Goal: Transaction & Acquisition: Purchase product/service

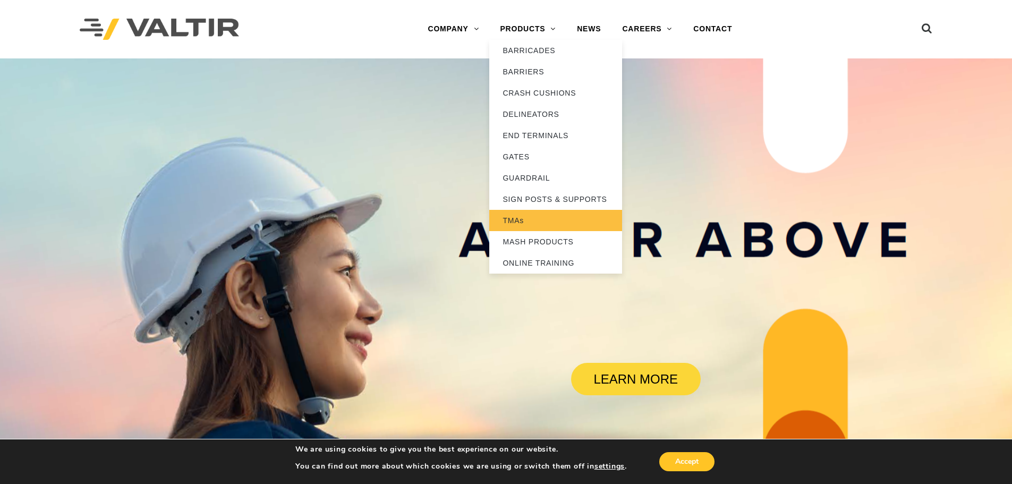
click at [545, 226] on link "TMAs" at bounding box center [555, 220] width 133 height 21
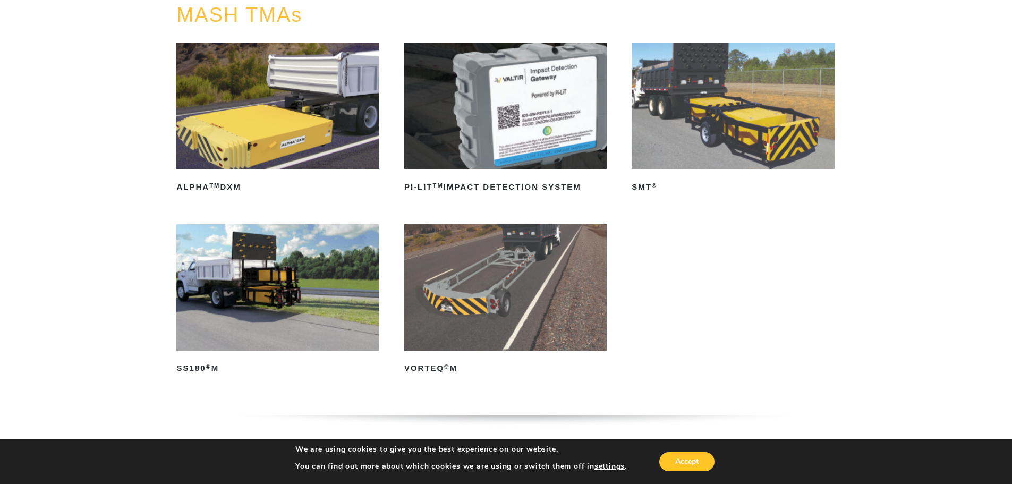
scroll to position [106, 0]
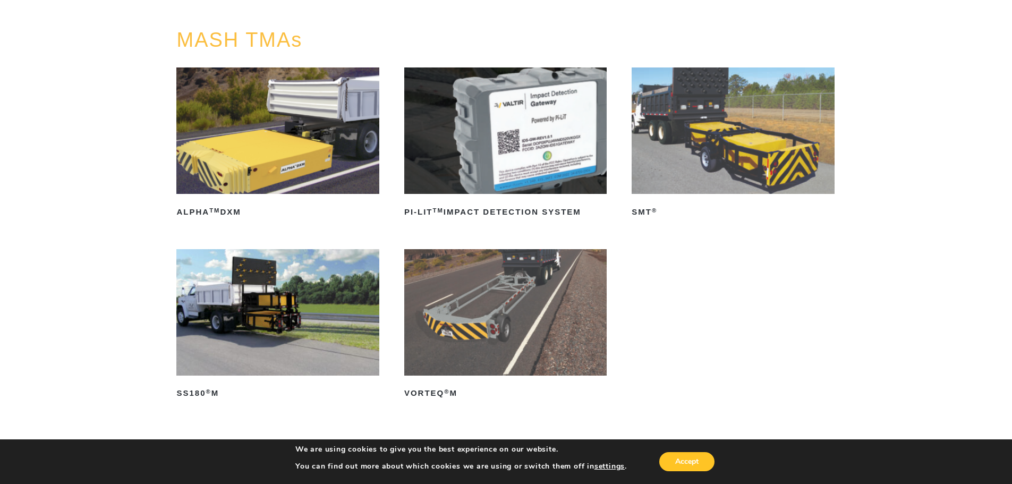
click at [710, 154] on img at bounding box center [733, 130] width 202 height 126
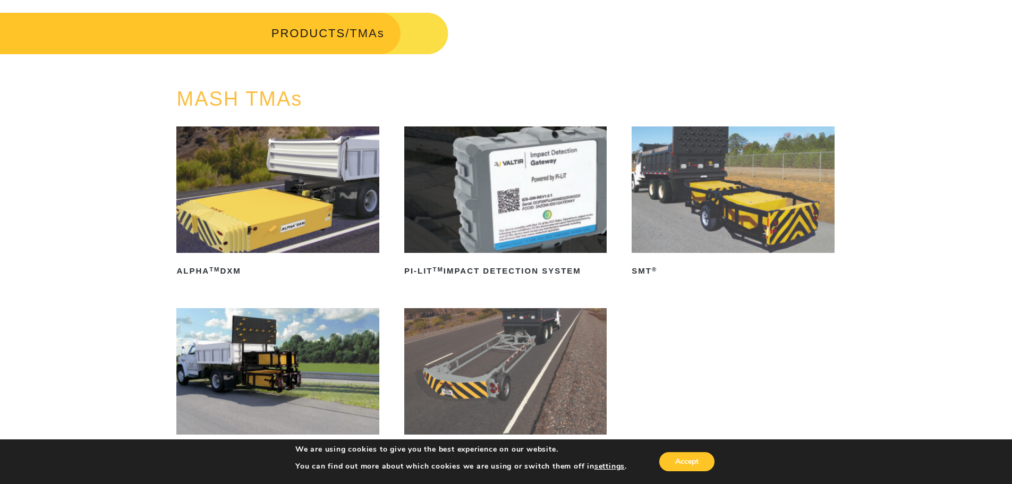
scroll to position [0, 0]
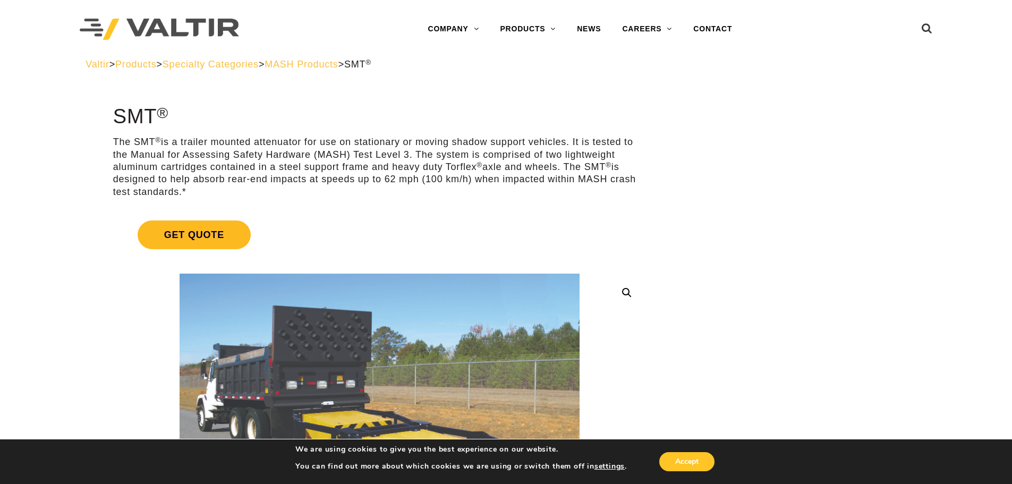
click at [223, 230] on span "Get Quote" at bounding box center [194, 234] width 113 height 29
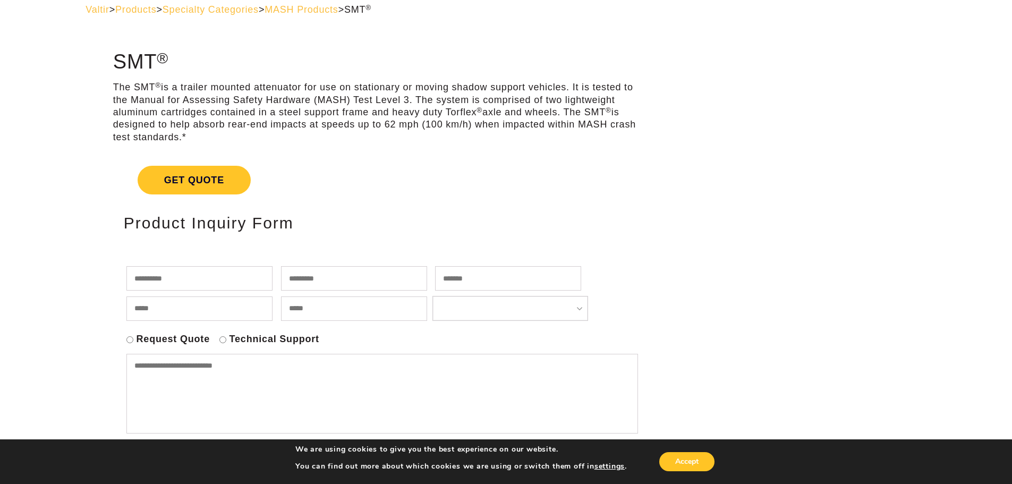
scroll to position [159, 0]
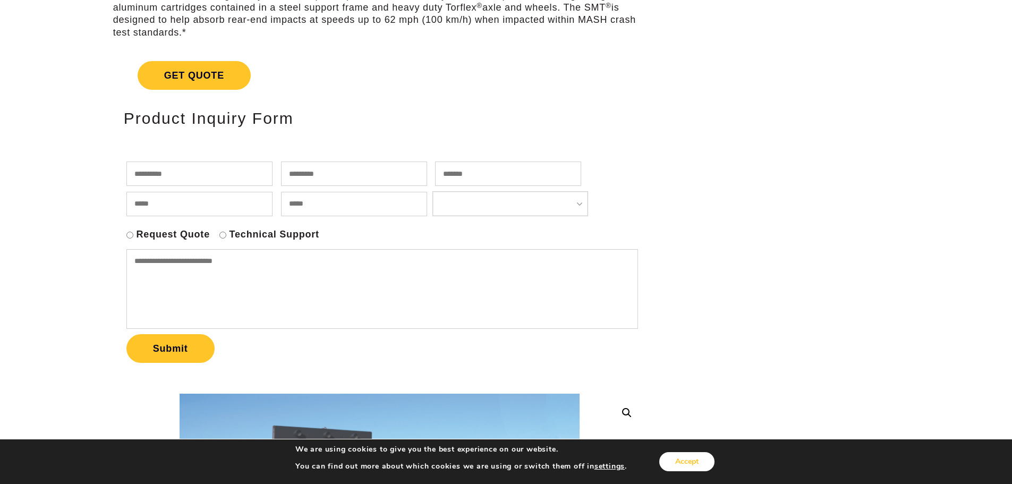
click at [678, 463] on button "Accept" at bounding box center [686, 461] width 55 height 19
